Goal: Information Seeking & Learning: Compare options

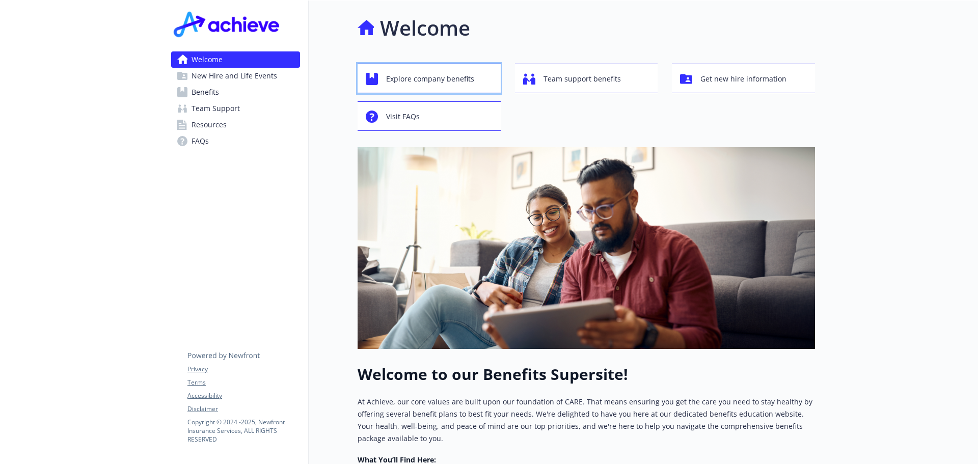
click at [446, 81] on span "Explore company benefits" at bounding box center [430, 78] width 88 height 19
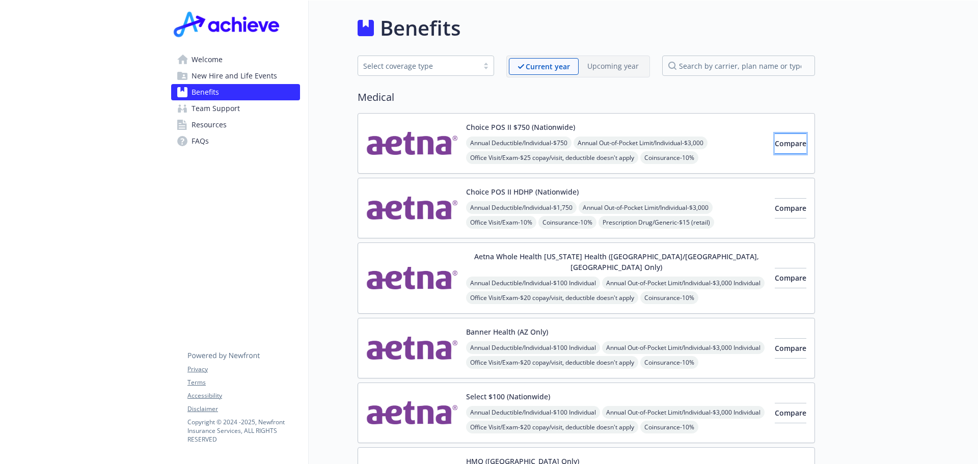
click at [779, 142] on span "Compare" at bounding box center [791, 144] width 32 height 10
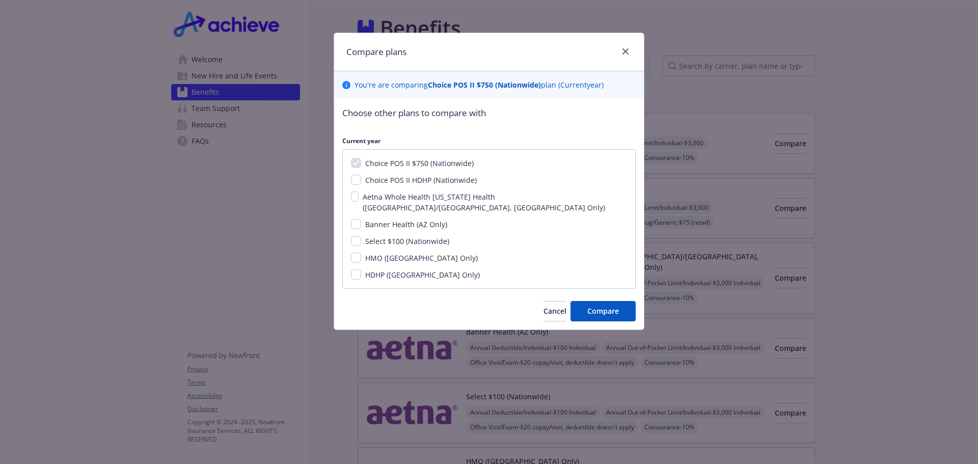
click at [428, 180] on span "Choice POS II HDHP (Nationwide)" at bounding box center [421, 180] width 112 height 10
click at [361, 180] on input "Choice POS II HDHP (Nationwide)" at bounding box center [356, 180] width 10 height 10
checkbox input "true"
click at [399, 220] on span "Banner Health (AZ Only)" at bounding box center [406, 225] width 82 height 10
click at [361, 219] on input "Banner Health (AZ Only)" at bounding box center [356, 224] width 10 height 10
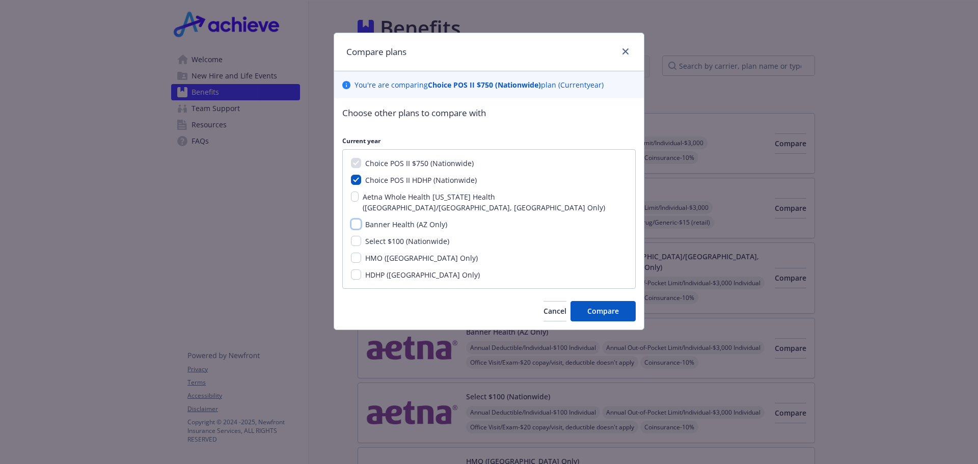
checkbox input "true"
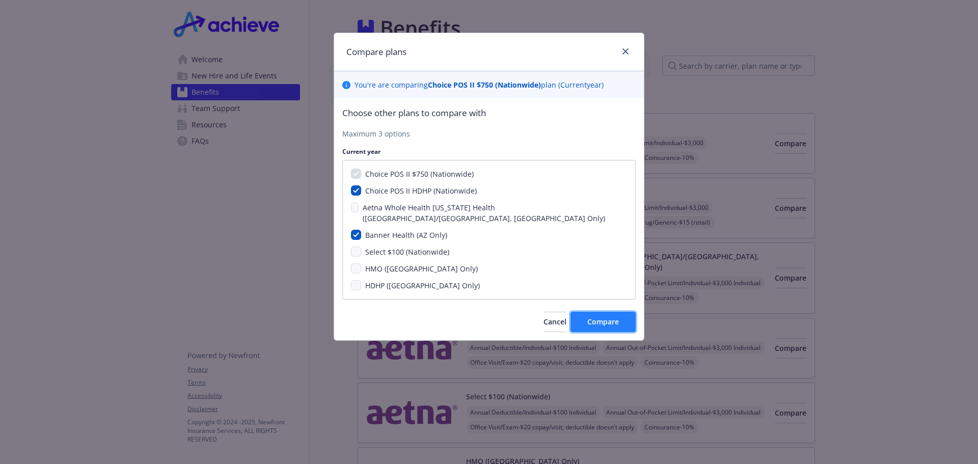
click at [597, 317] on span "Compare" at bounding box center [604, 322] width 32 height 10
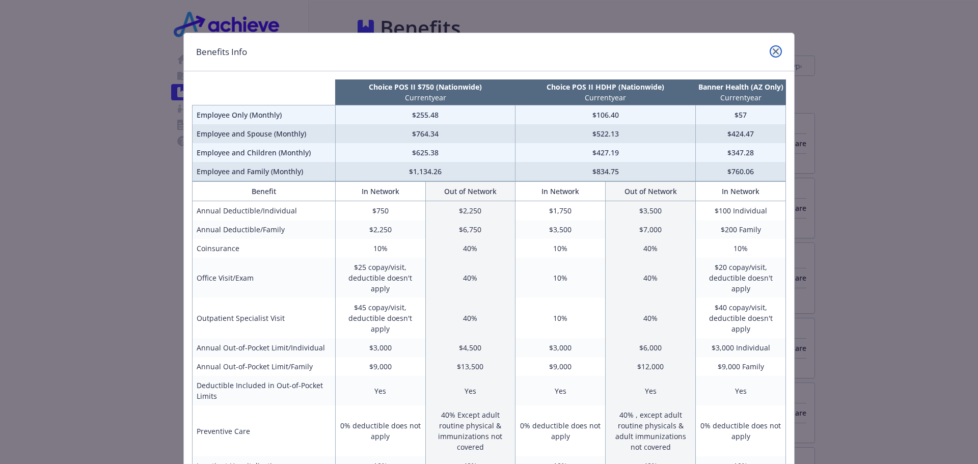
click at [773, 54] on icon "close" at bounding box center [776, 51] width 6 height 6
